Goal: Information Seeking & Learning: Learn about a topic

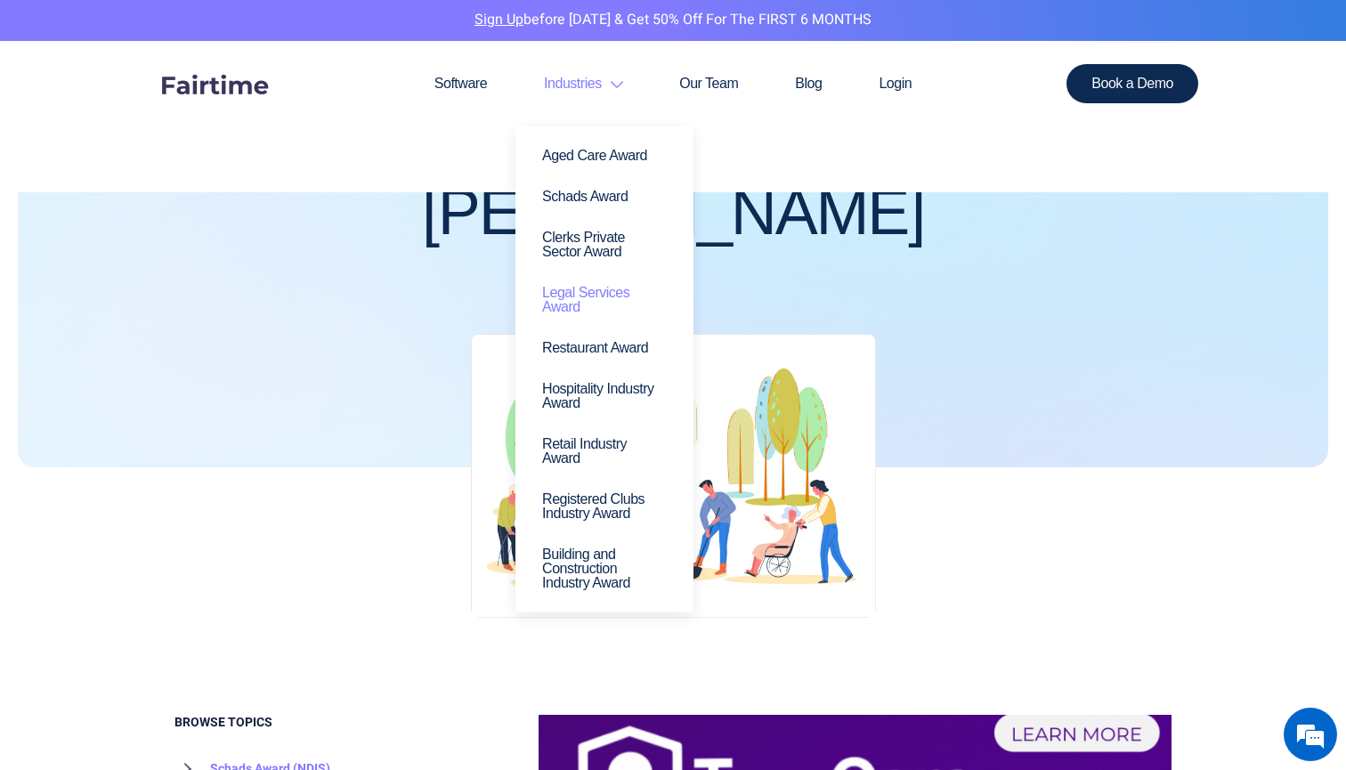
scroll to position [365, 0]
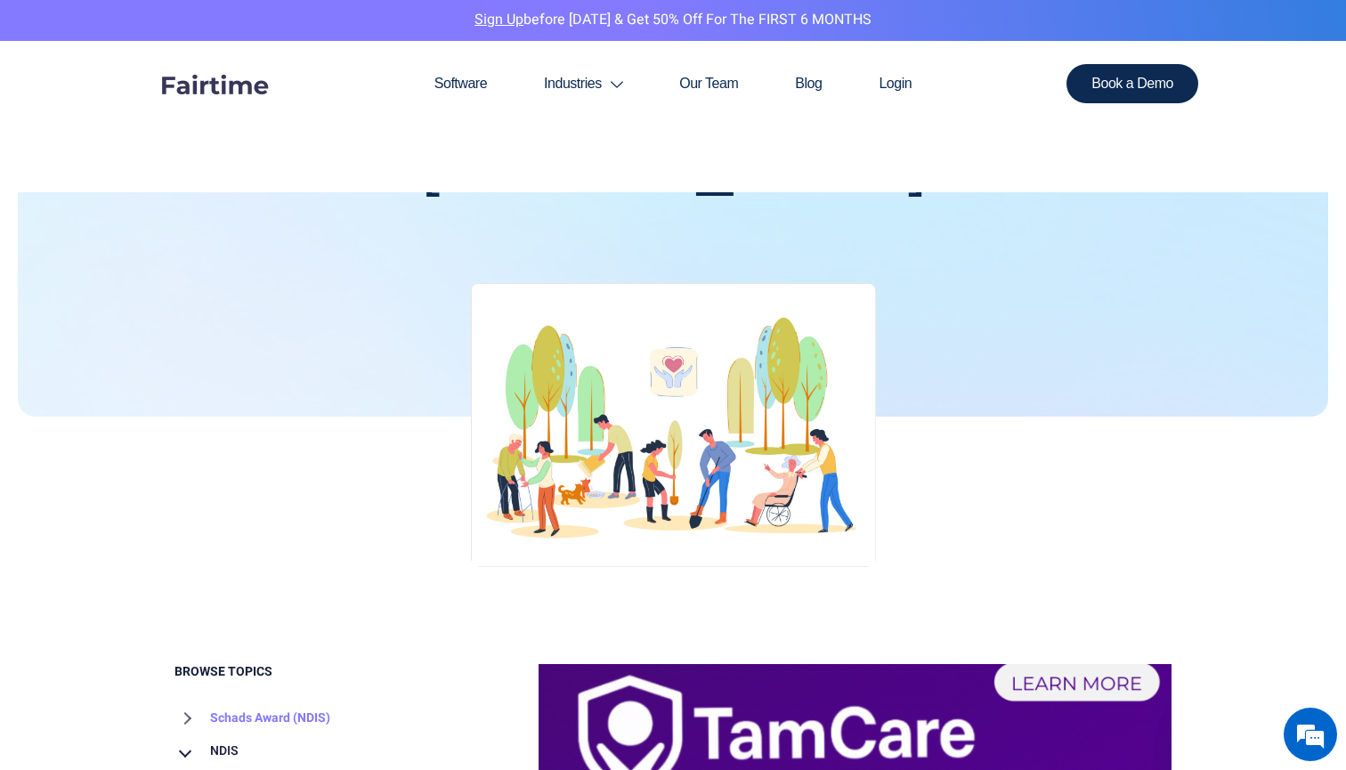
click at [337, 491] on div at bounding box center [673, 429] width 1051 height 292
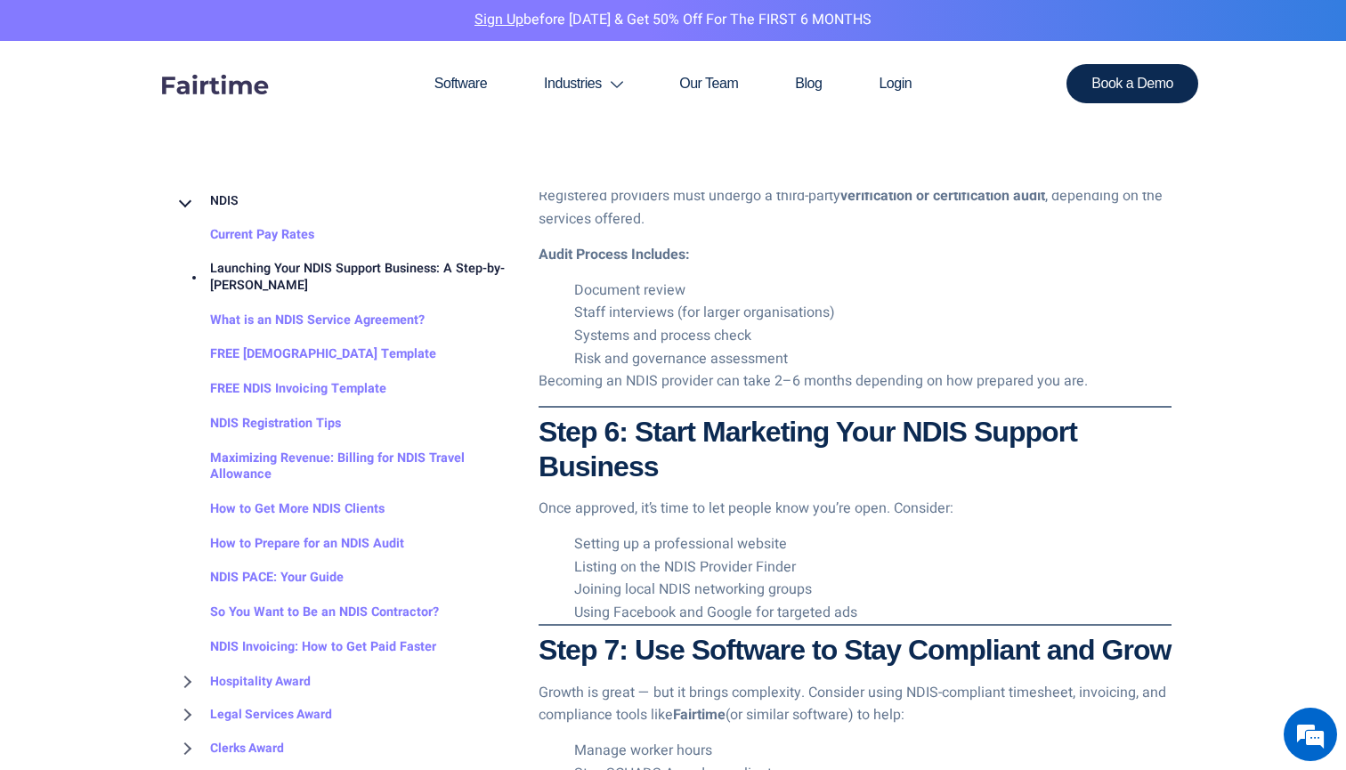
scroll to position [0, 0]
click at [614, 557] on li "Listing on the NDIS Provider Finder" at bounding box center [873, 568] width 598 height 23
click at [613, 579] on li "Joining local NDIS networking groups" at bounding box center [873, 590] width 598 height 23
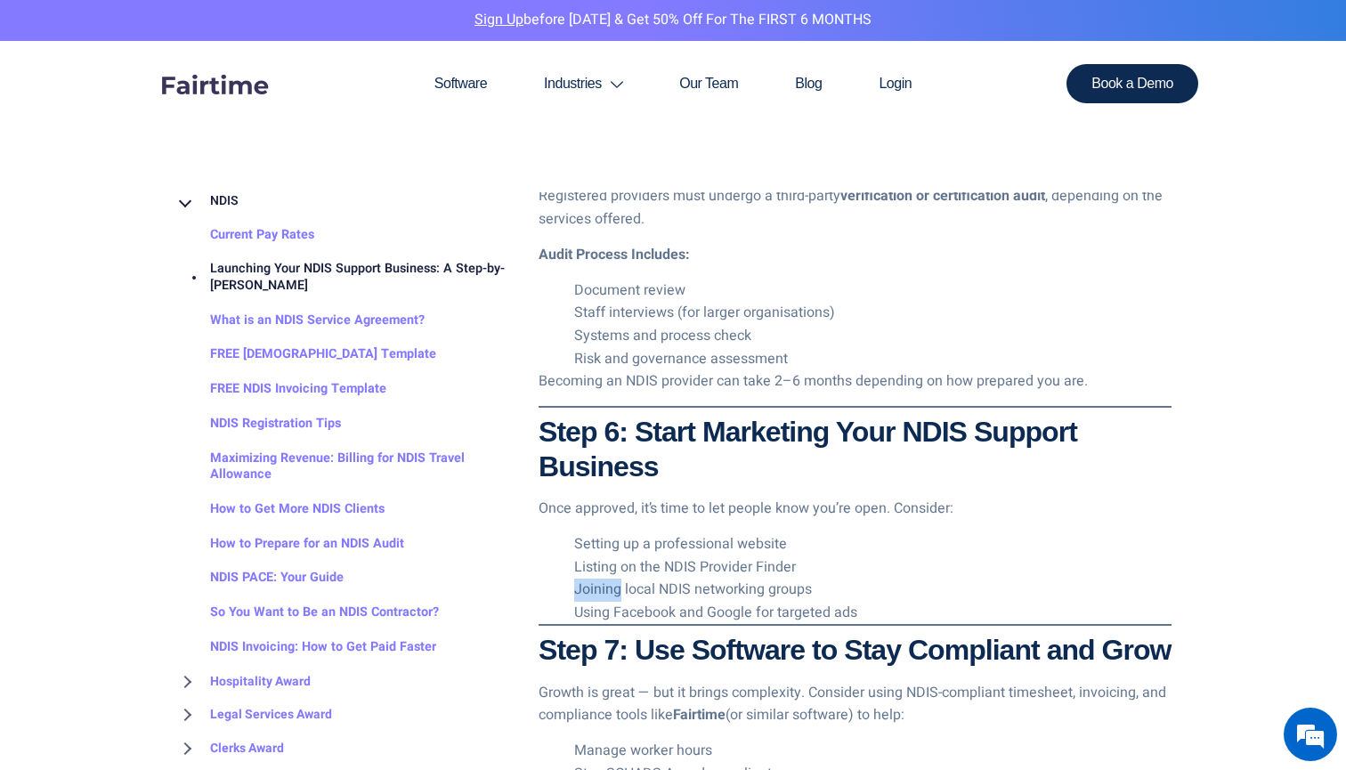
click at [613, 579] on li "Joining local NDIS networking groups" at bounding box center [873, 590] width 598 height 23
click at [740, 579] on li "Joining local NDIS networking groups" at bounding box center [873, 590] width 598 height 23
click at [663, 624] on hr at bounding box center [855, 625] width 633 height 2
click at [670, 602] on li "Using Facebook and Google for targeted ads" at bounding box center [873, 613] width 598 height 23
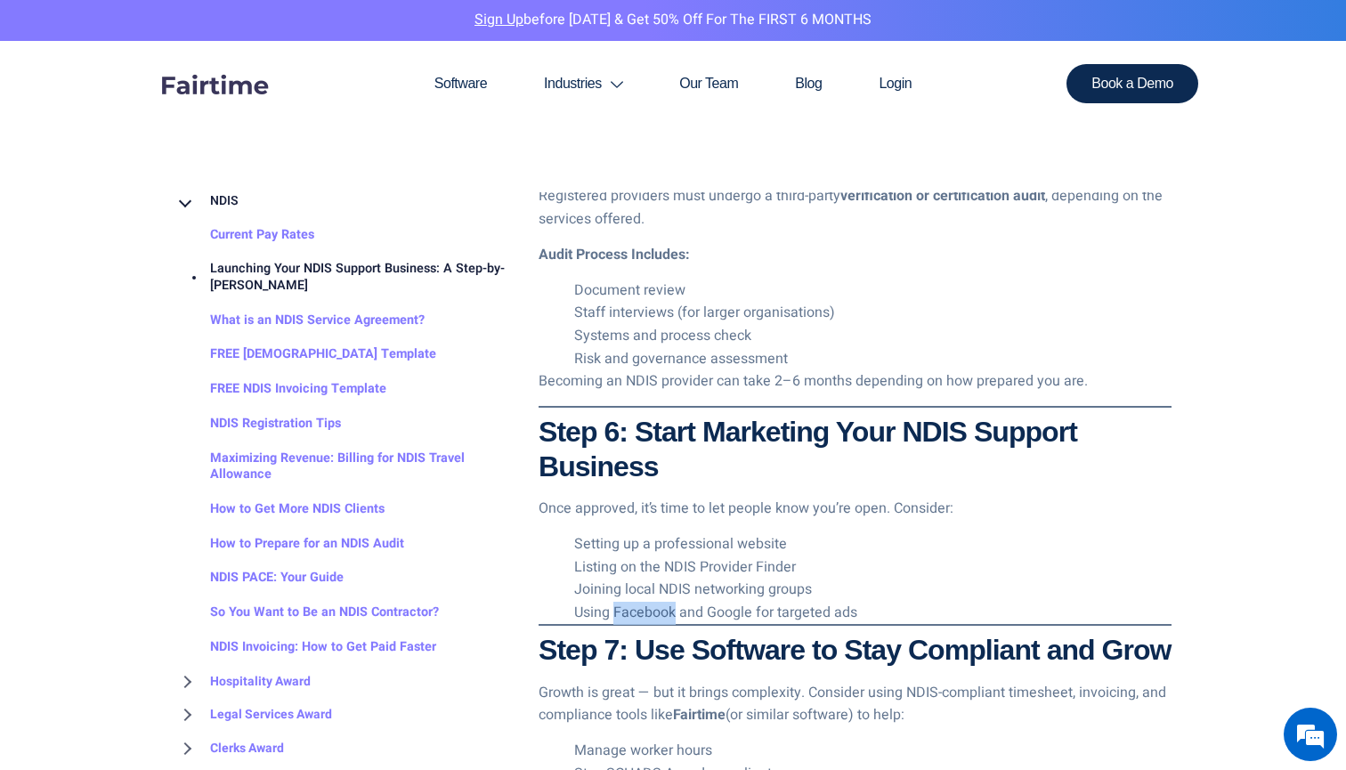
click at [670, 602] on li "Using Facebook and Google for targeted ads" at bounding box center [873, 613] width 598 height 23
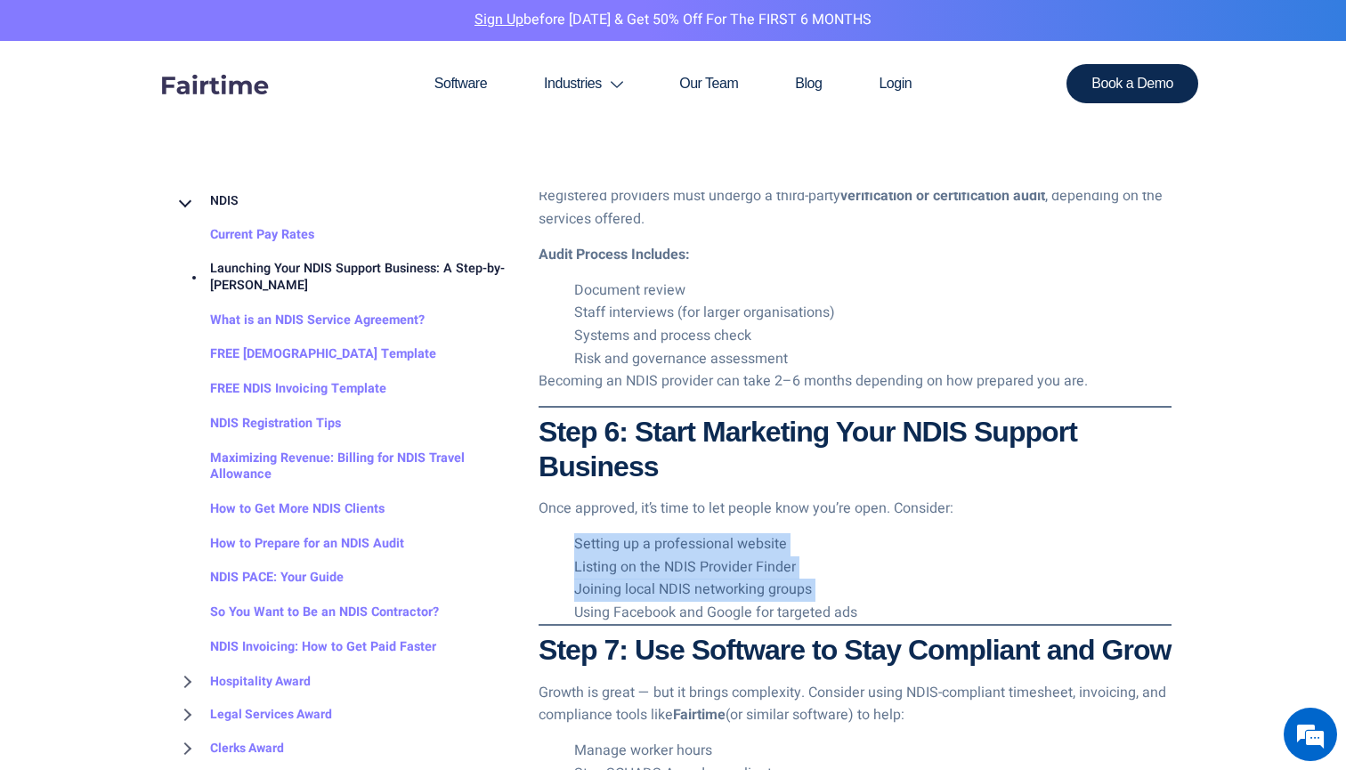
click at [670, 602] on li "Using Facebook and Google for targeted ads" at bounding box center [873, 613] width 598 height 23
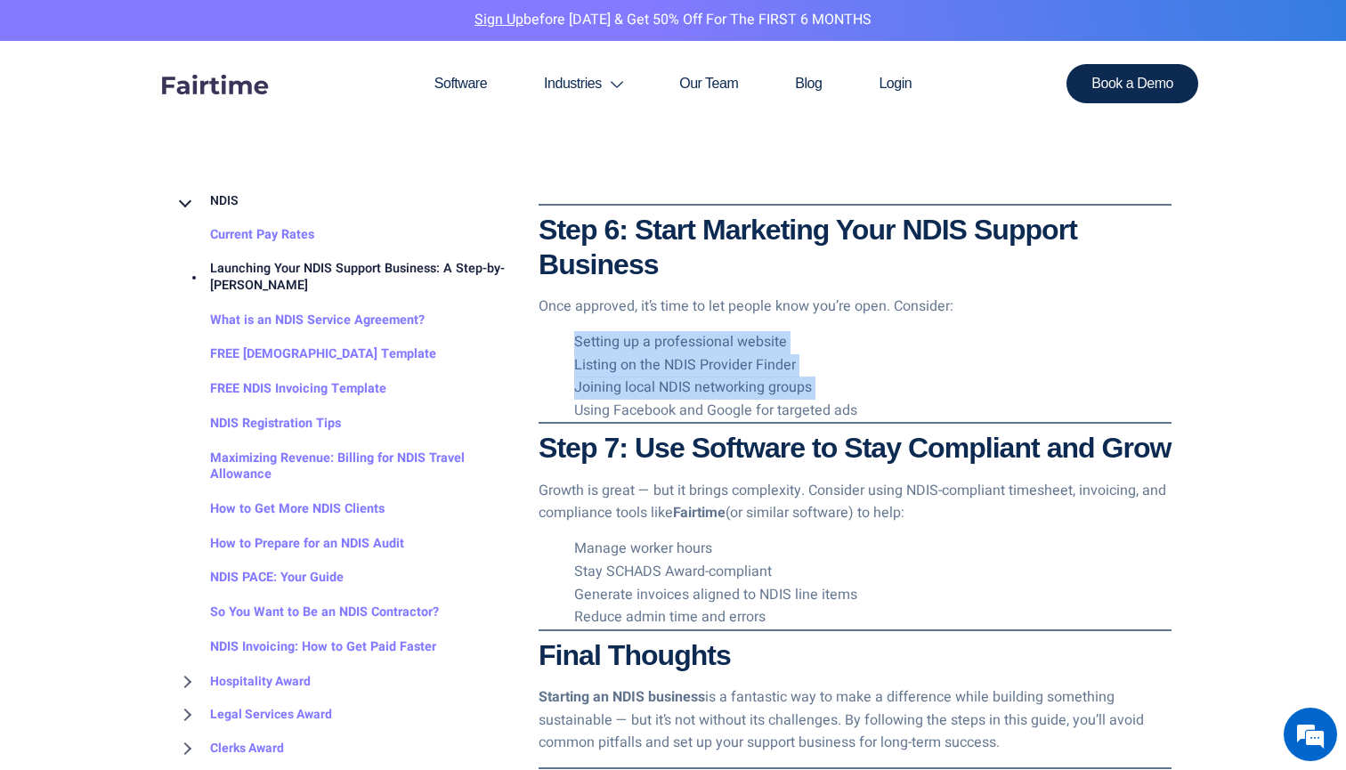
scroll to position [2722, 0]
